Goal: Transaction & Acquisition: Purchase product/service

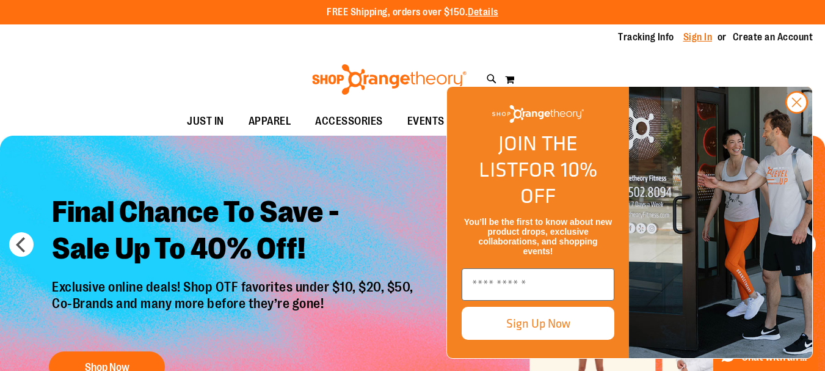
click at [706, 42] on link "Sign In" at bounding box center [698, 37] width 29 height 13
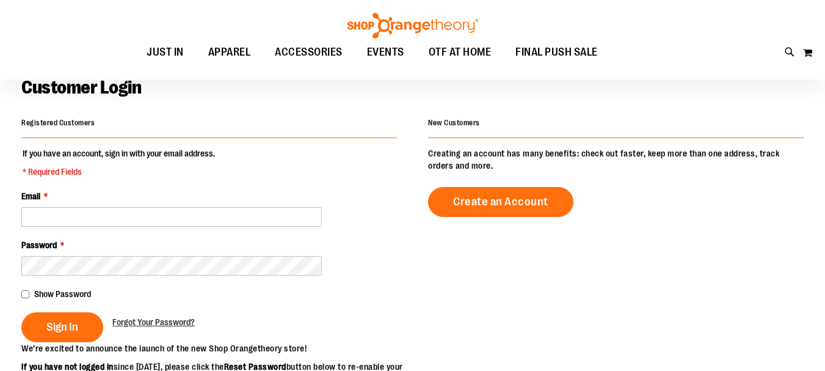
scroll to position [65, 0]
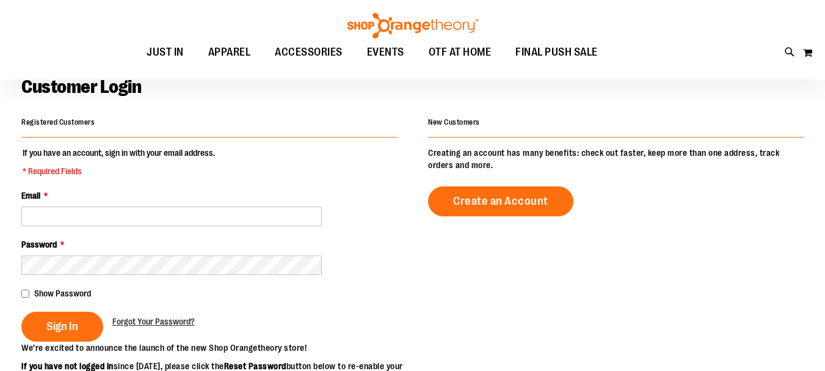
click at [235, 209] on input "Email *" at bounding box center [171, 216] width 301 height 20
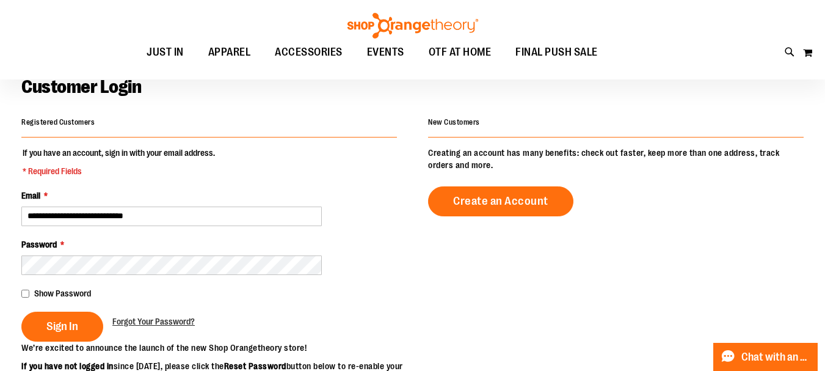
type input "**********"
click at [403, 271] on div "**********" at bounding box center [412, 325] width 783 height 422
click at [52, 323] on span "Sign In" at bounding box center [62, 326] width 32 height 13
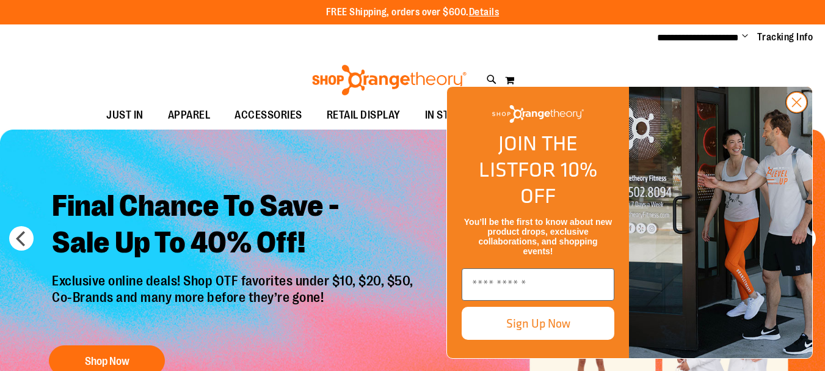
click at [795, 112] on circle "Close dialog" at bounding box center [797, 102] width 20 height 20
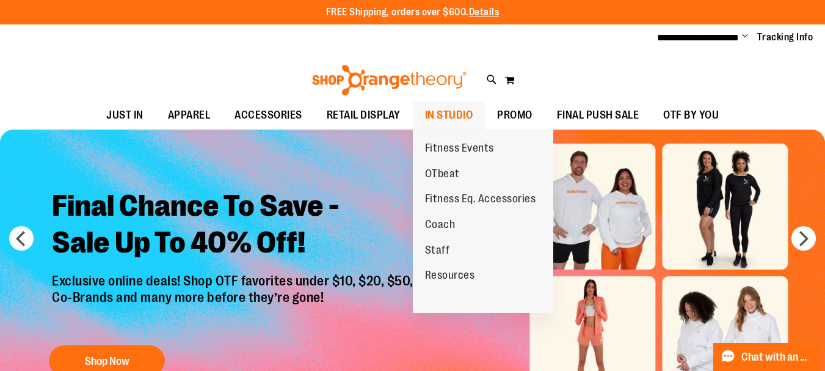
click at [437, 119] on span "IN STUDIO" at bounding box center [449, 114] width 48 height 27
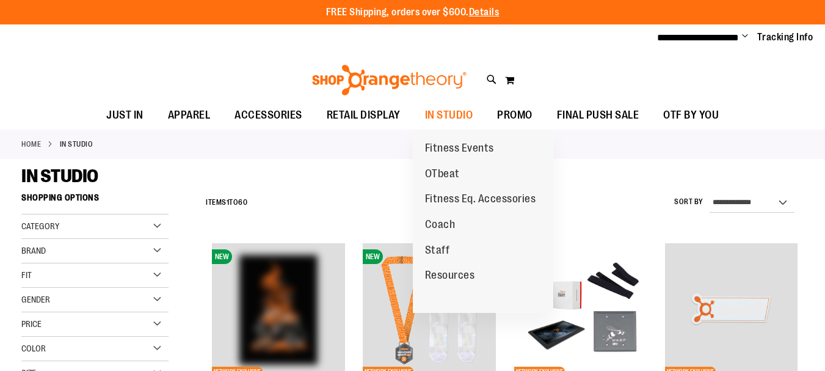
click at [445, 166] on link "OTbeat" at bounding box center [442, 174] width 59 height 26
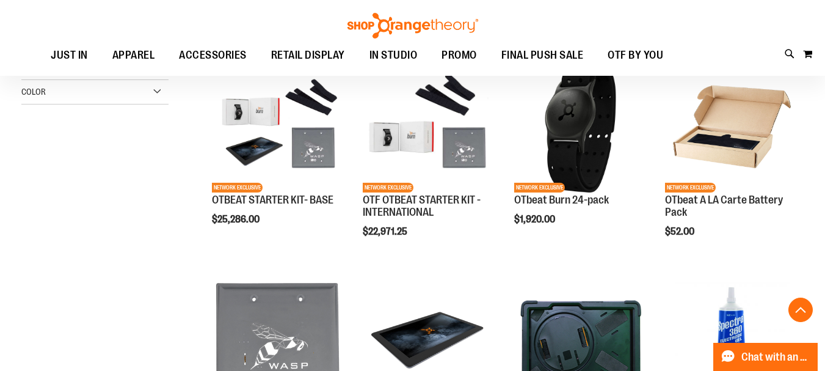
scroll to position [369, 0]
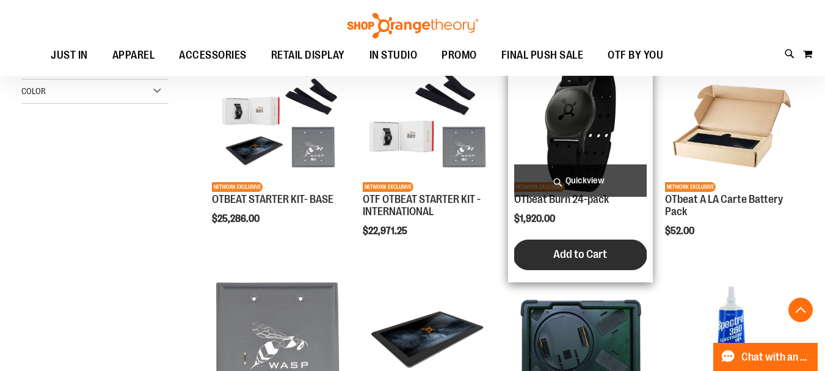
click at [552, 265] on button "Add to Cart" at bounding box center [580, 254] width 134 height 31
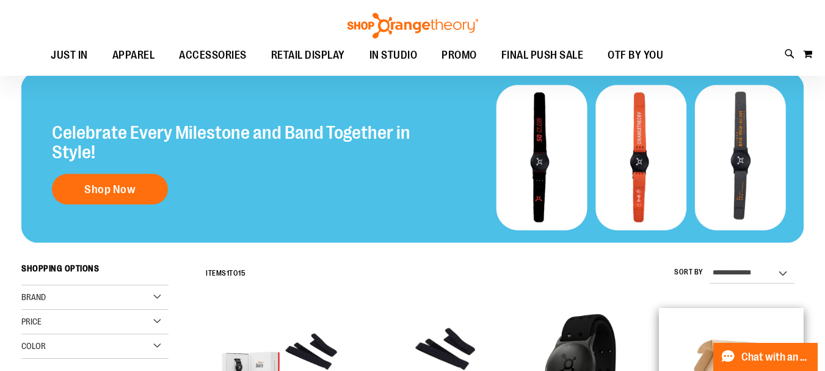
scroll to position [0, 0]
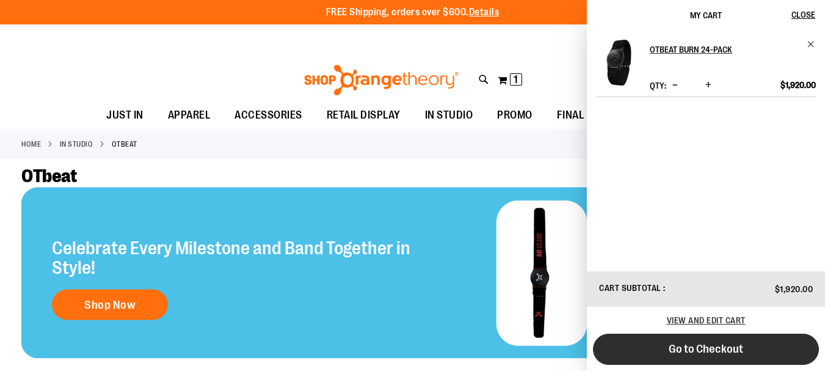
click at [678, 351] on span "Go to Checkout" at bounding box center [706, 348] width 75 height 13
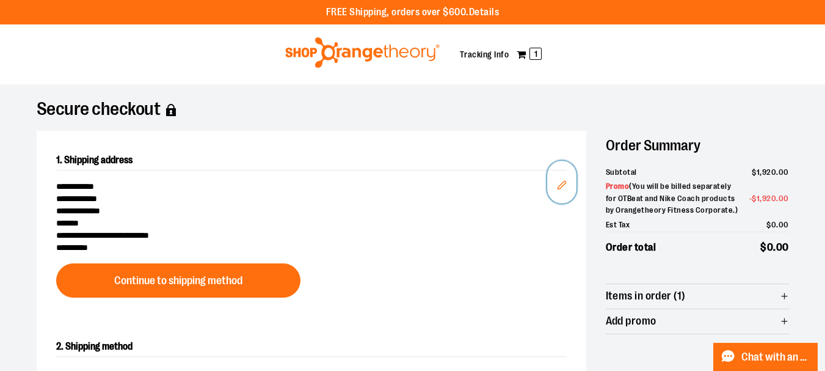
click at [564, 186] on icon "Edit" at bounding box center [562, 185] width 10 height 10
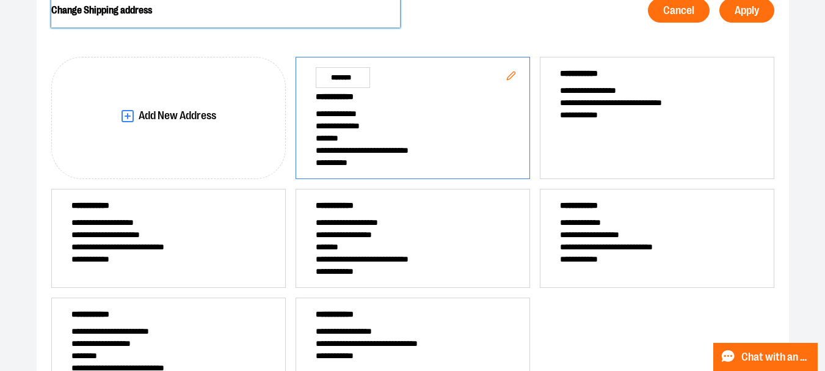
scroll to position [152, 0]
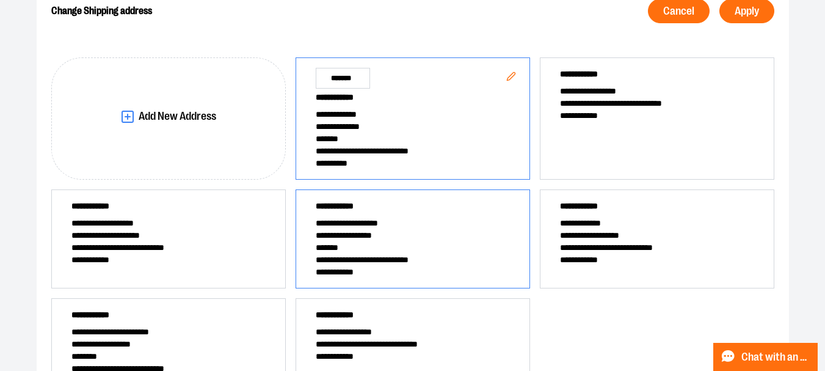
click at [431, 247] on span "*******" at bounding box center [413, 247] width 194 height 12
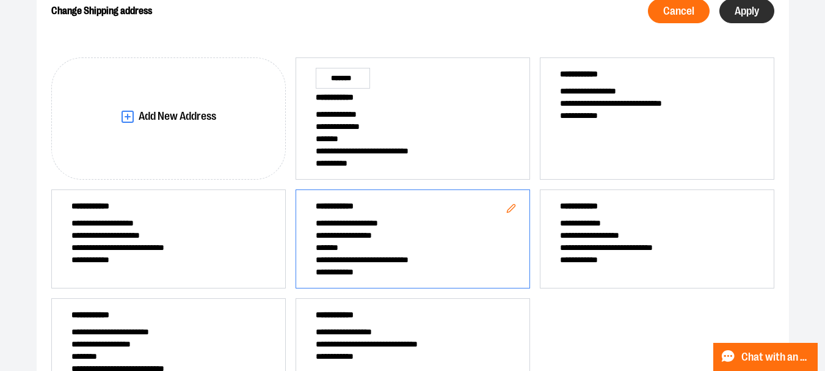
click at [748, 12] on span "Apply" at bounding box center [747, 11] width 24 height 12
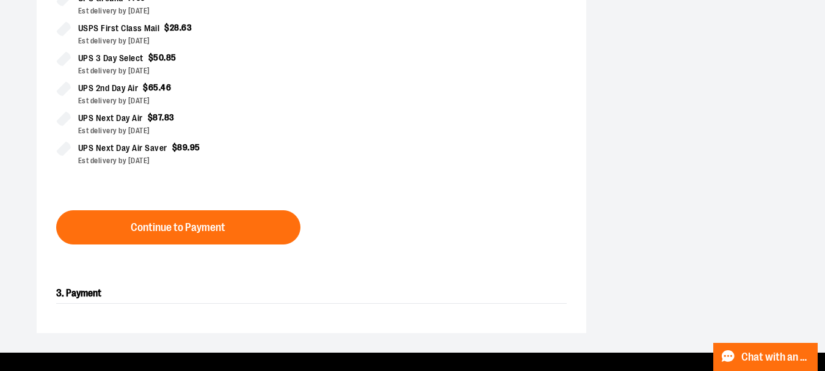
scroll to position [397, 0]
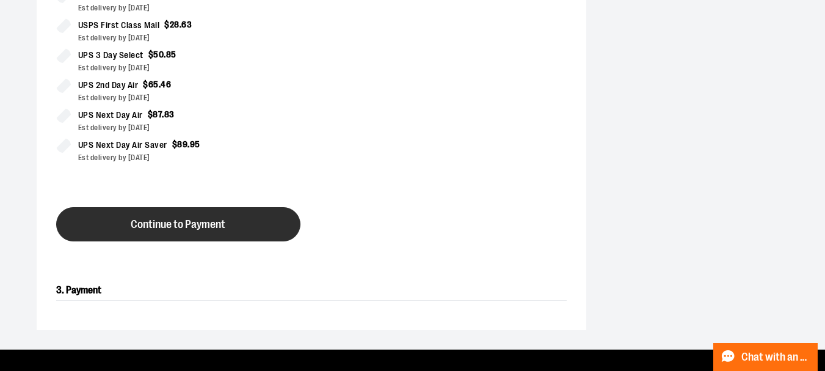
click at [178, 220] on span "Continue to Payment" at bounding box center [178, 225] width 95 height 12
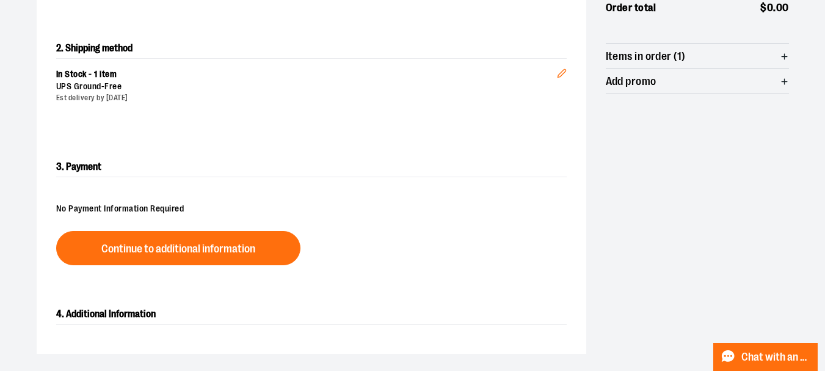
scroll to position [257, 0]
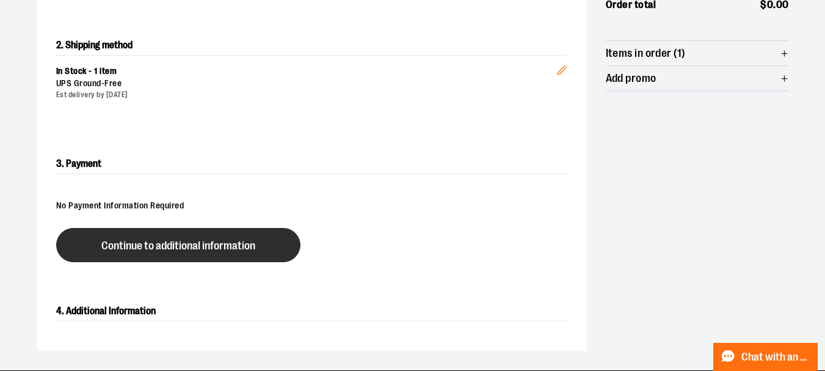
click at [174, 241] on span "Continue to additional information" at bounding box center [178, 246] width 154 height 12
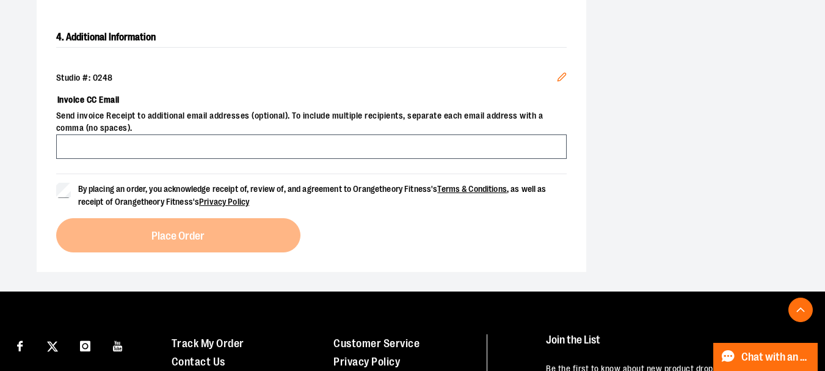
scroll to position [487, 0]
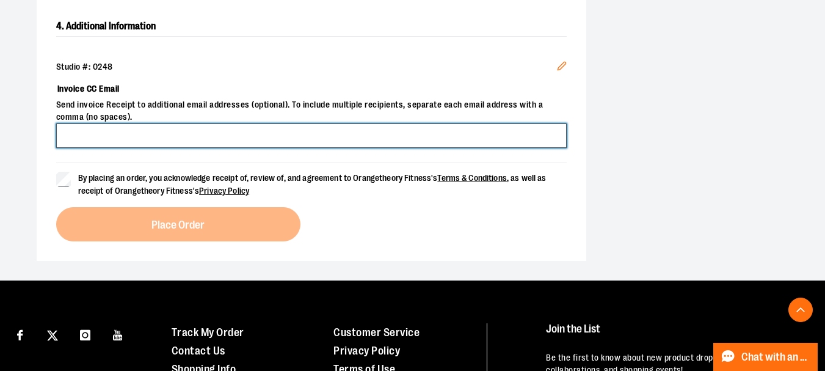
click at [199, 146] on input "Invoice CC Email" at bounding box center [311, 135] width 511 height 24
type input "**********"
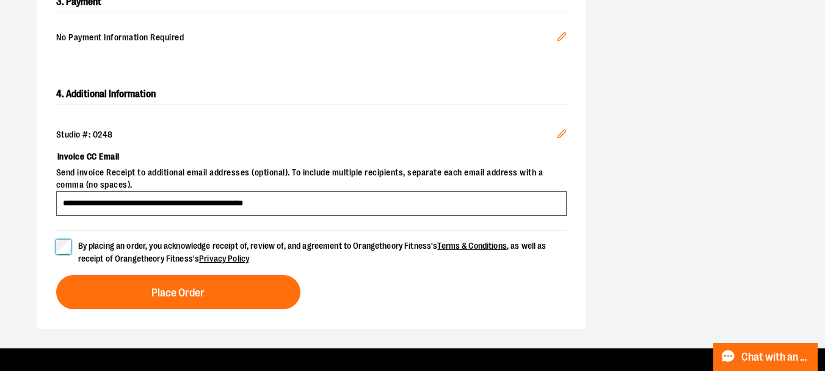
scroll to position [420, 0]
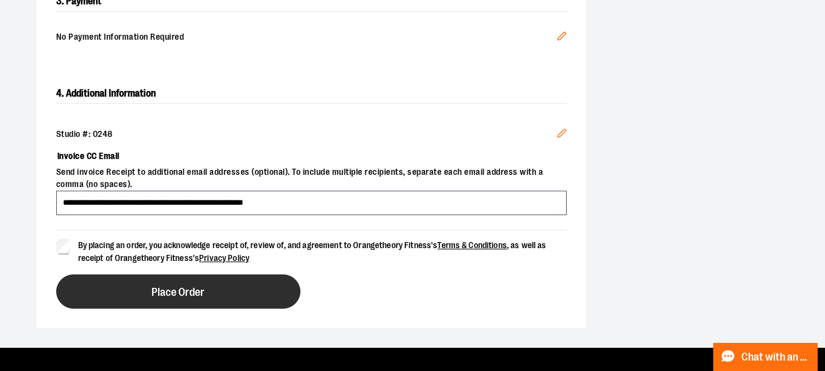
click at [190, 292] on span "Place Order" at bounding box center [178, 293] width 53 height 12
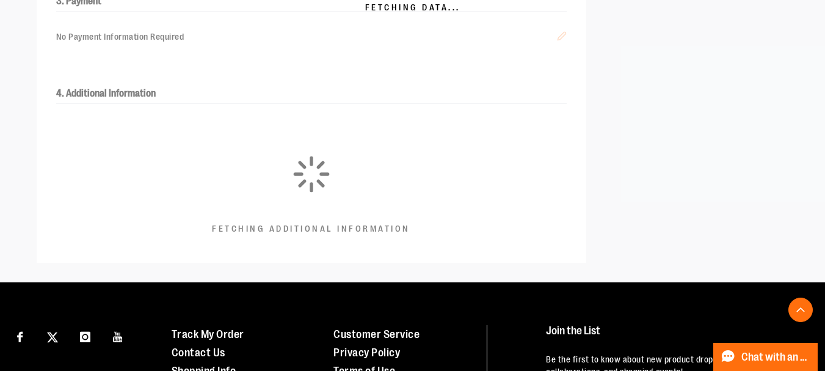
scroll to position [356, 0]
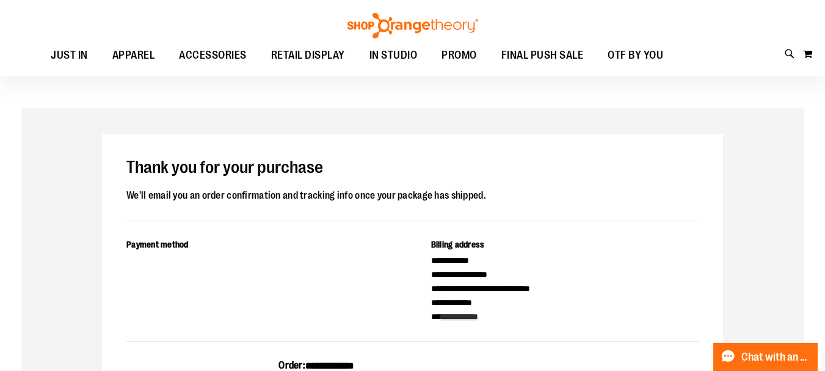
scroll to position [26, 0]
